Goal: Find contact information: Find contact information

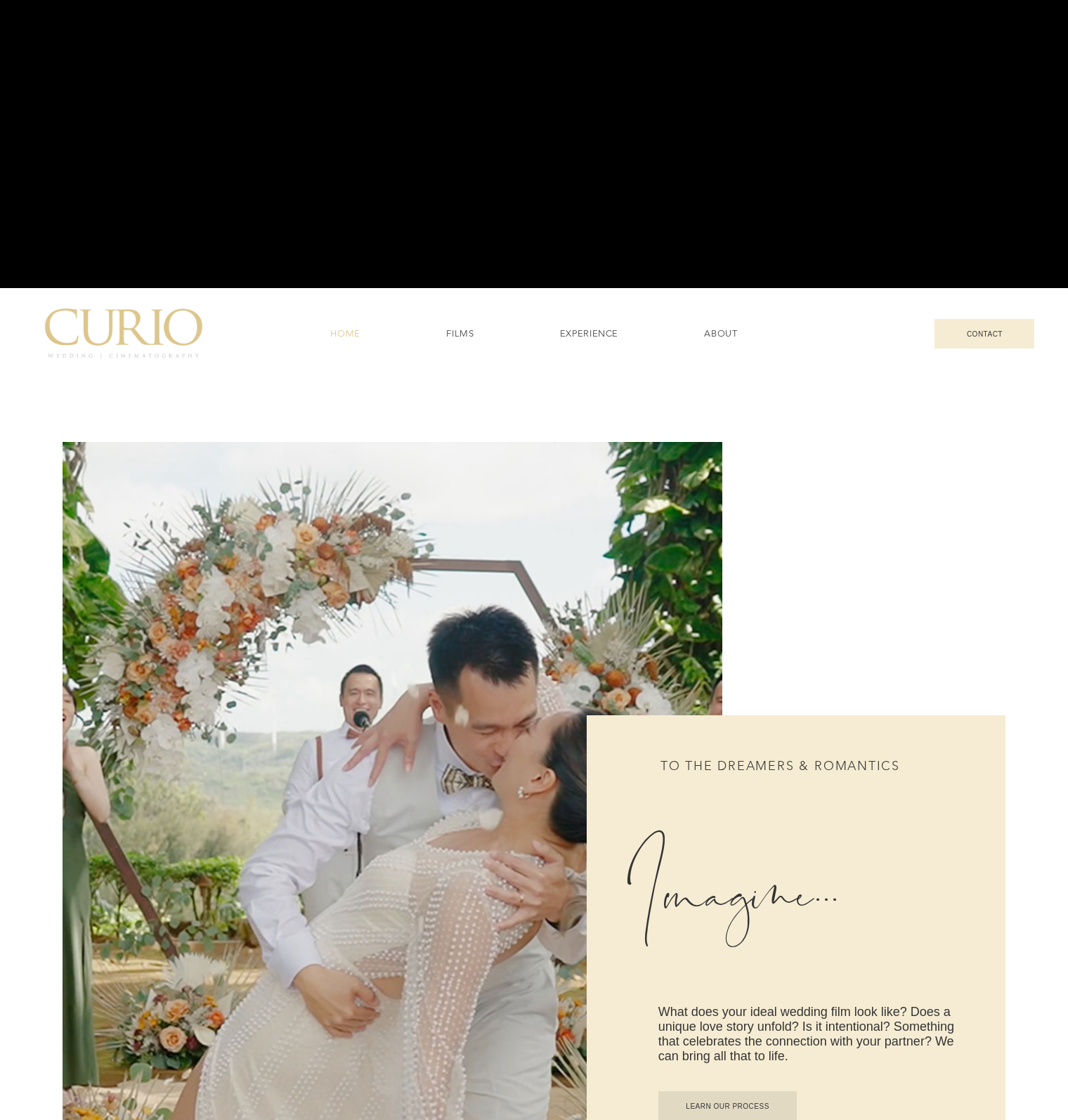
scroll to position [983, 0]
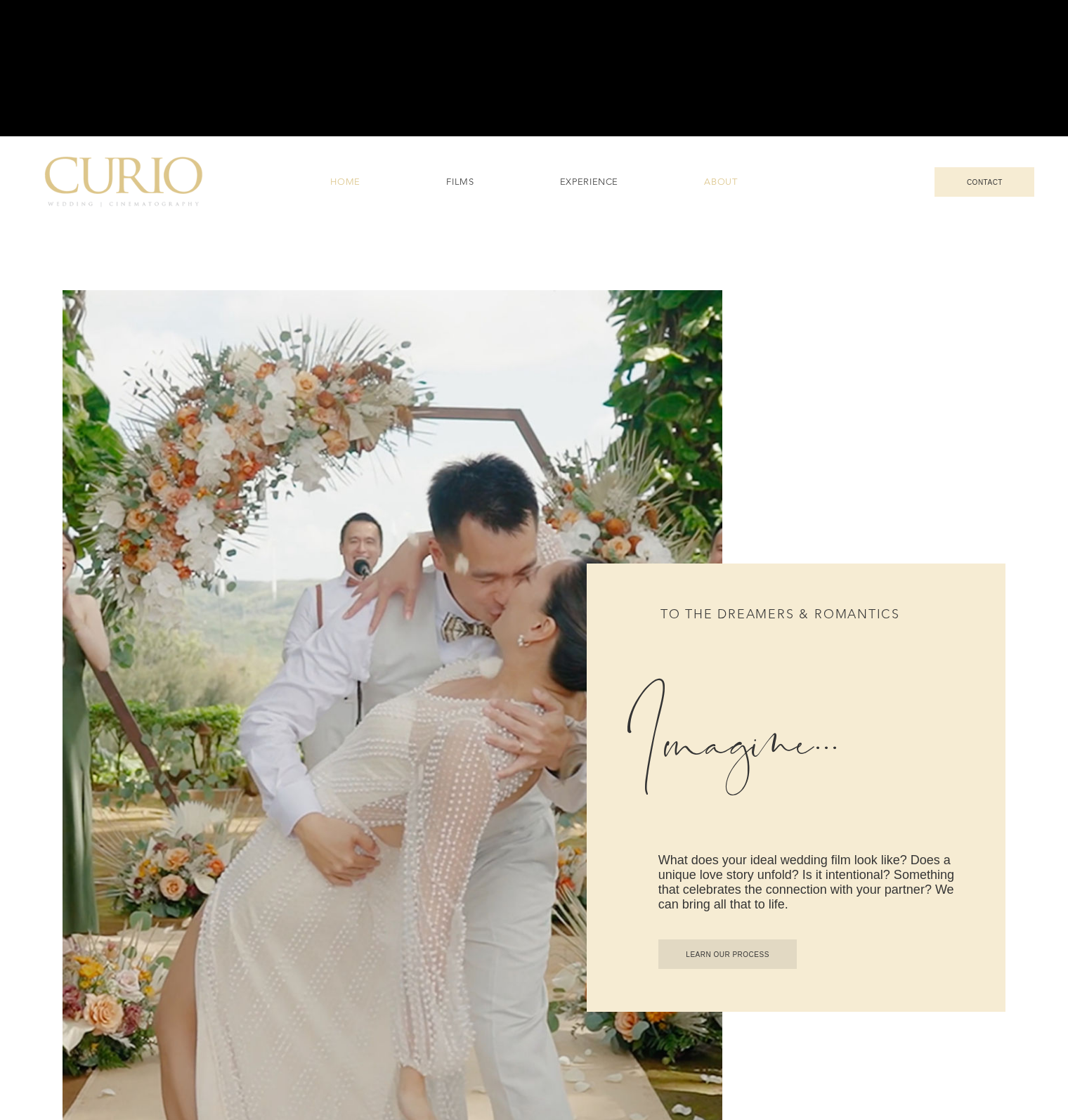
click at [725, 184] on span "ABOUT" at bounding box center [721, 181] width 33 height 12
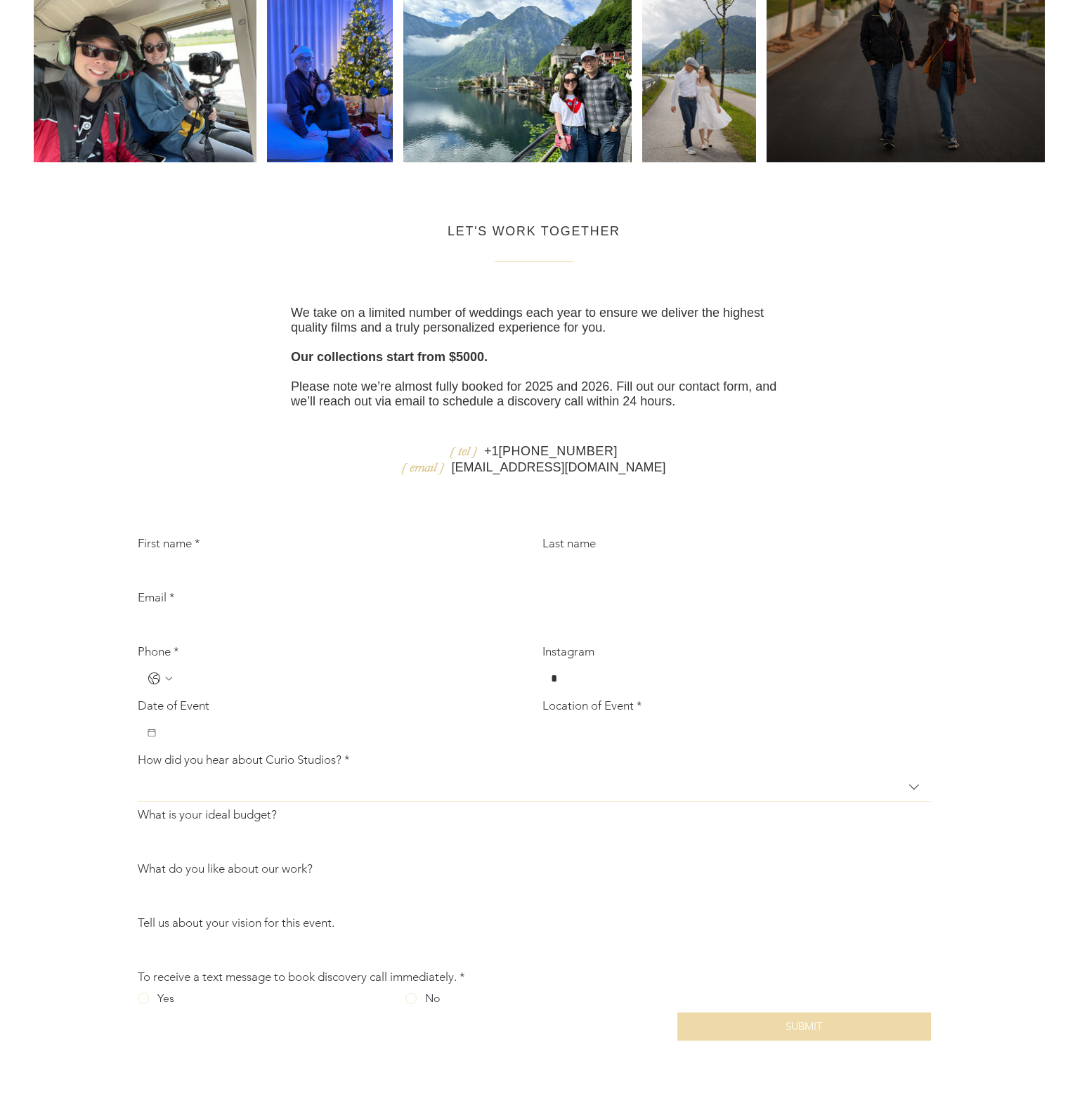
scroll to position [3041, 0]
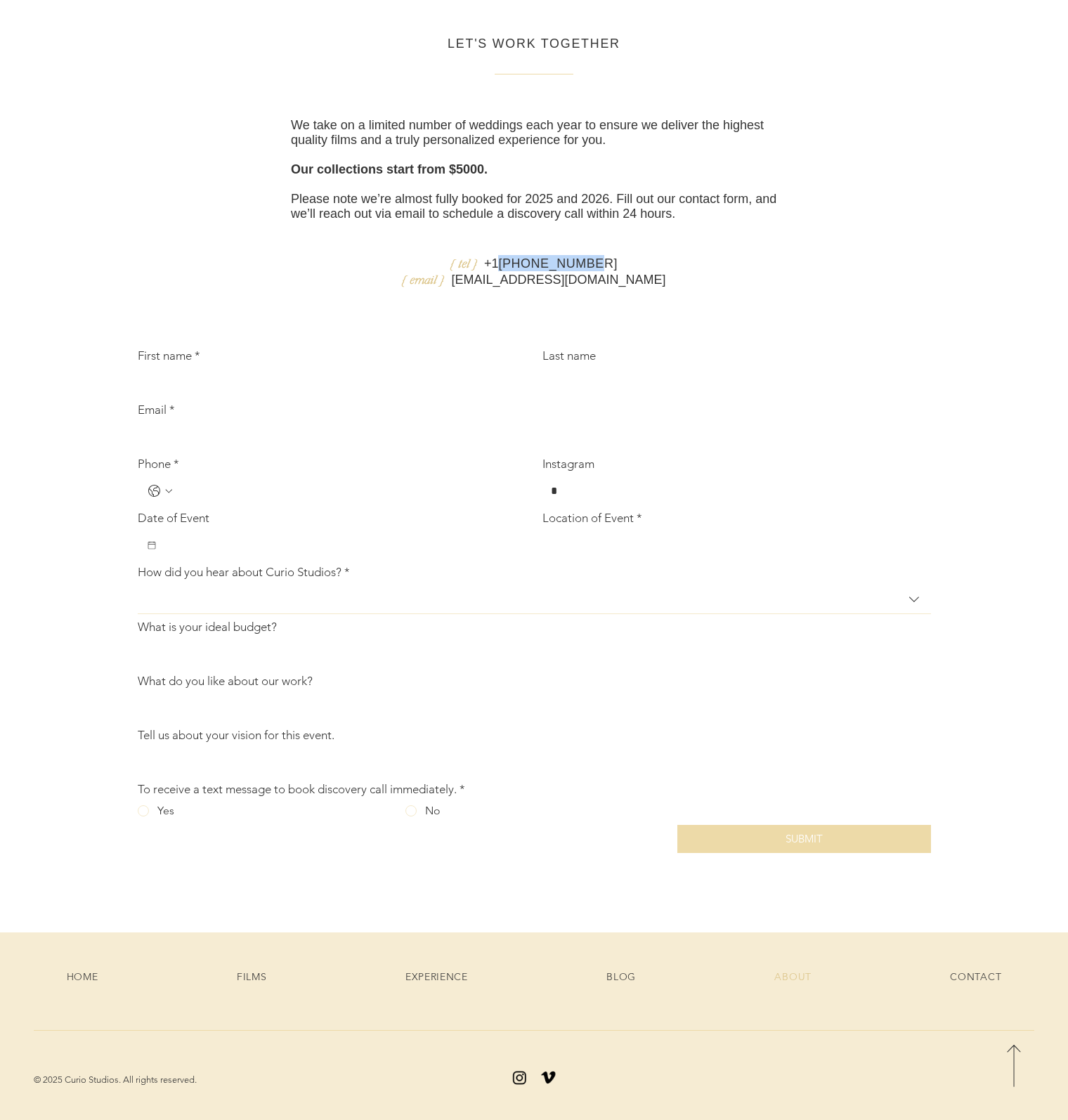
drag, startPoint x: 626, startPoint y: 246, endPoint x: 520, endPoint y: 246, distance: 106.0
click at [520, 255] on p "{ tel } [PHONE_NUMBER]" at bounding box center [534, 264] width 486 height 16
copy span "[PHONE_NUMBER]"
drag, startPoint x: 671, startPoint y: 272, endPoint x: 485, endPoint y: 273, distance: 186.0
click at [481, 273] on p "{ email } [EMAIL_ADDRESS][DOMAIN_NAME]" at bounding box center [534, 279] width 486 height 16
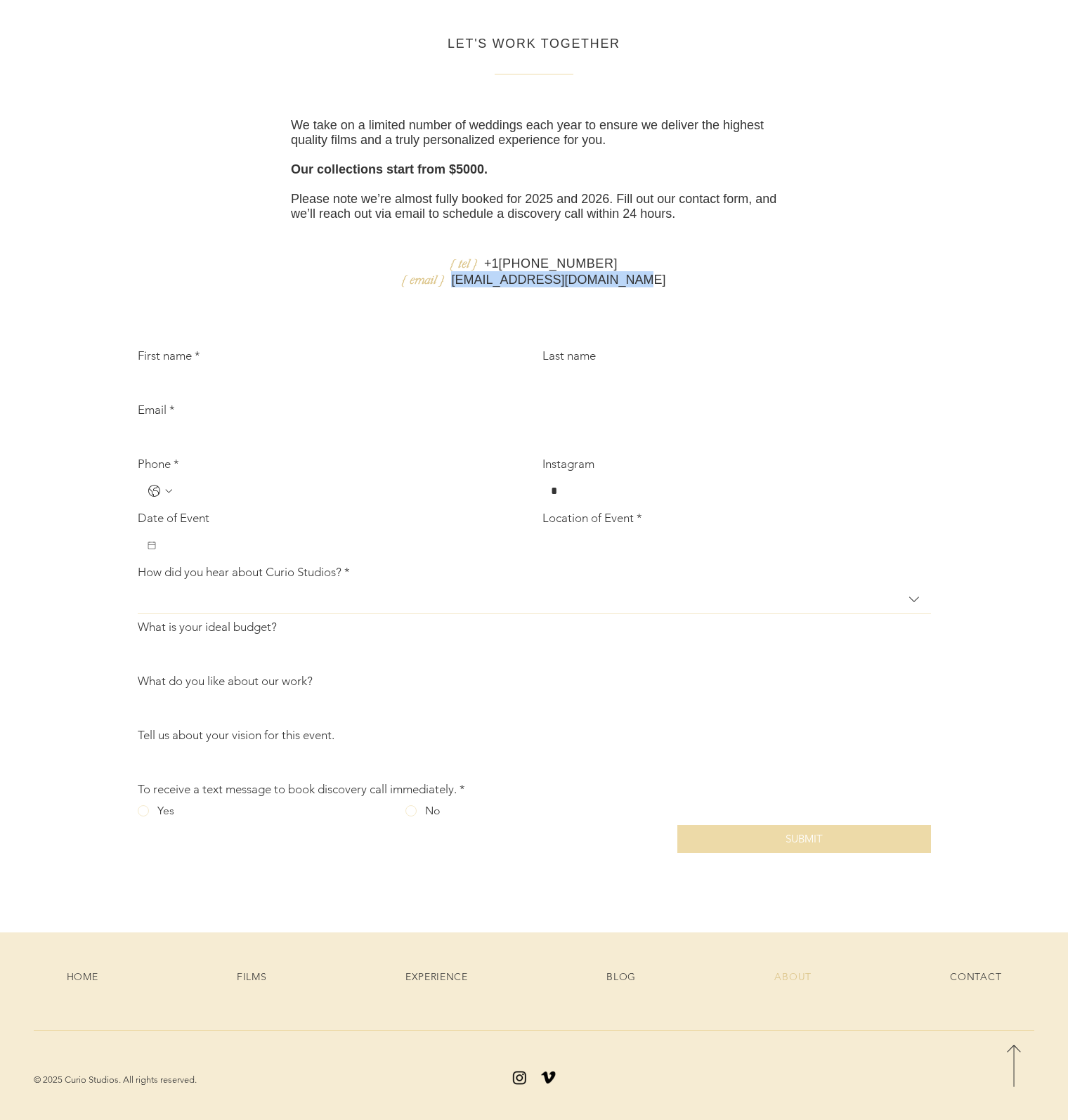
copy link "[EMAIL_ADDRESS][DOMAIN_NAME]"
click at [697, 255] on p "{ tel } +1 646-232-5549" at bounding box center [534, 264] width 486 height 16
click at [971, 967] on link "CONTACT" at bounding box center [976, 977] width 184 height 26
